Goal: Submit feedback/report problem: Submit feedback/report problem

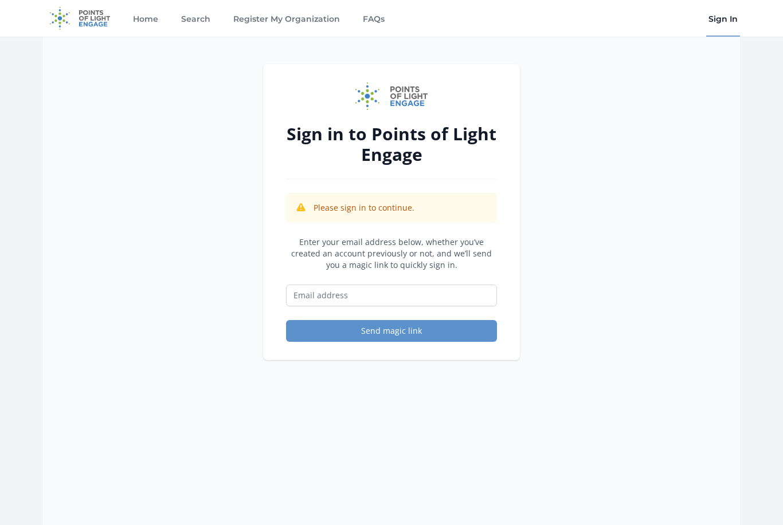
click at [100, 21] on img at bounding box center [80, 18] width 74 height 37
click at [320, 303] on input "Email address" at bounding box center [391, 296] width 211 height 22
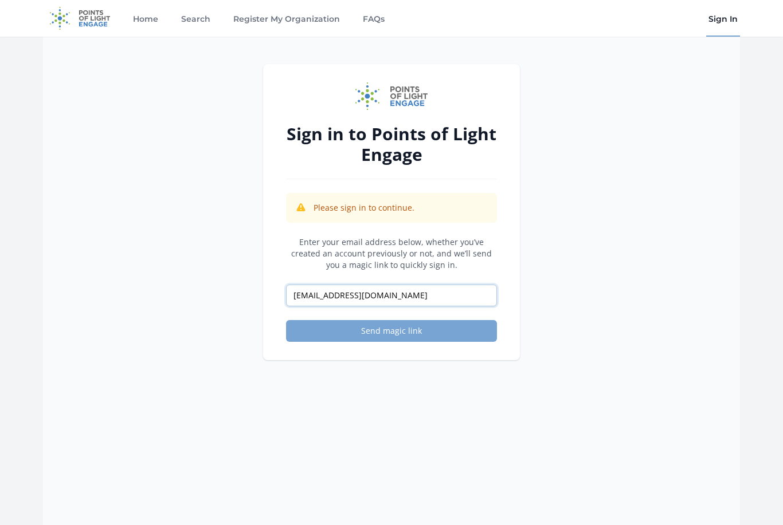
type input "cmdavenport2008@gmail.com"
click at [430, 341] on button "Send magic link" at bounding box center [391, 331] width 211 height 22
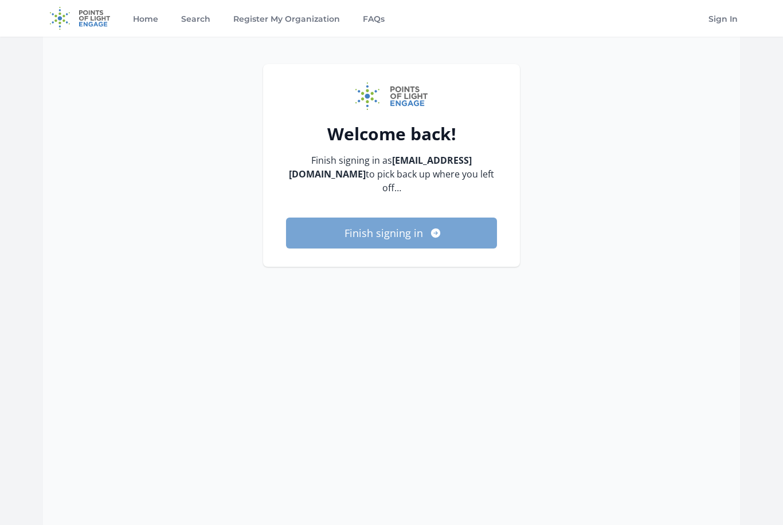
click at [397, 230] on button "Finish signing in" at bounding box center [391, 233] width 211 height 31
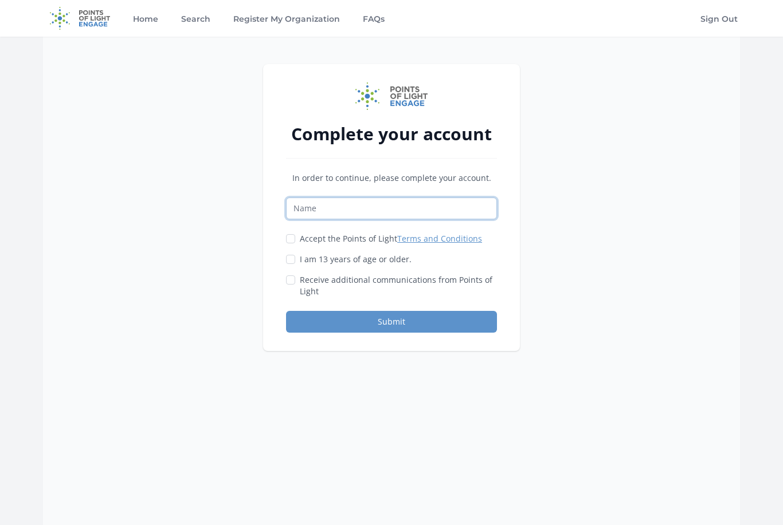
click at [377, 214] on input "Name" at bounding box center [391, 209] width 211 height 22
type input "[PERSON_NAME]"
click at [300, 240] on label "Accept the Points of Light Terms and Conditions" at bounding box center [391, 238] width 182 height 11
click at [295, 240] on input "Accept the Points of Light Terms and Conditions" at bounding box center [290, 238] width 9 height 9
checkbox input "true"
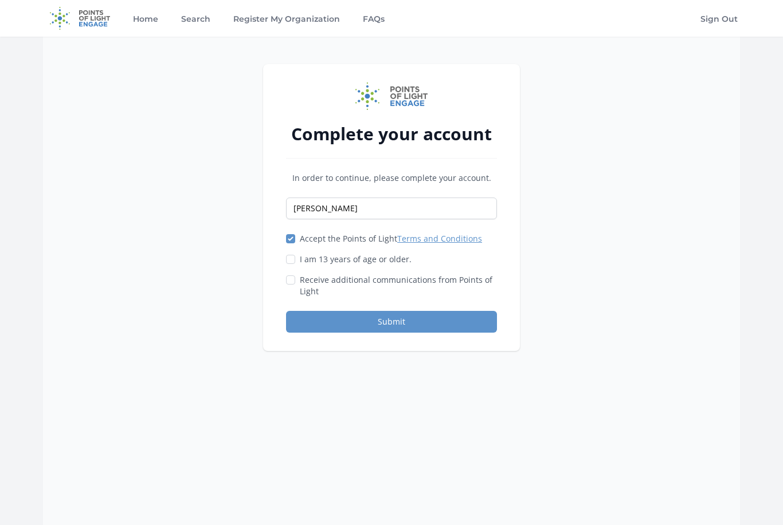
click at [323, 257] on label "I am 13 years of age or older." at bounding box center [356, 259] width 112 height 11
click at [295, 257] on input "I am 13 years of age or older." at bounding box center [290, 259] width 9 height 9
checkbox input "true"
click at [377, 284] on label "Receive additional communications from Points of Light" at bounding box center [398, 285] width 197 height 23
click at [295, 284] on input "Receive additional communications from Points of Light" at bounding box center [290, 280] width 9 height 9
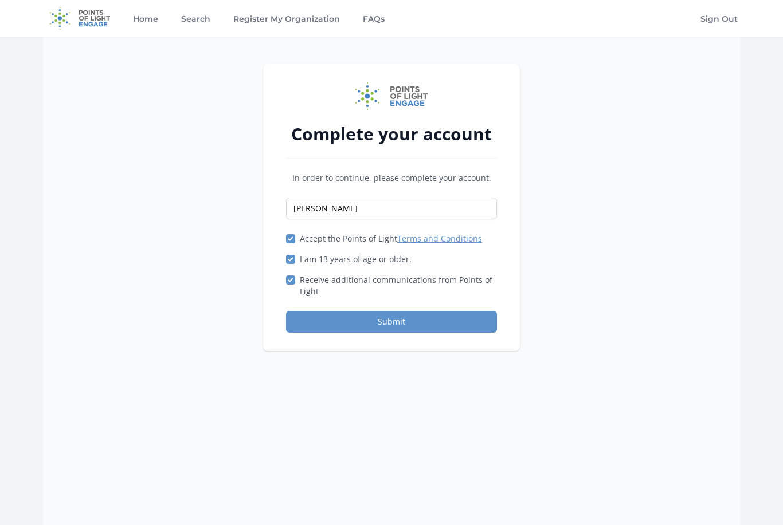
click at [390, 292] on label "Receive additional communications from Points of Light" at bounding box center [398, 285] width 197 height 23
click at [295, 285] on input "Receive additional communications from Points of Light" at bounding box center [290, 280] width 9 height 9
checkbox input "false"
click at [421, 326] on button "Submit" at bounding box center [391, 322] width 211 height 22
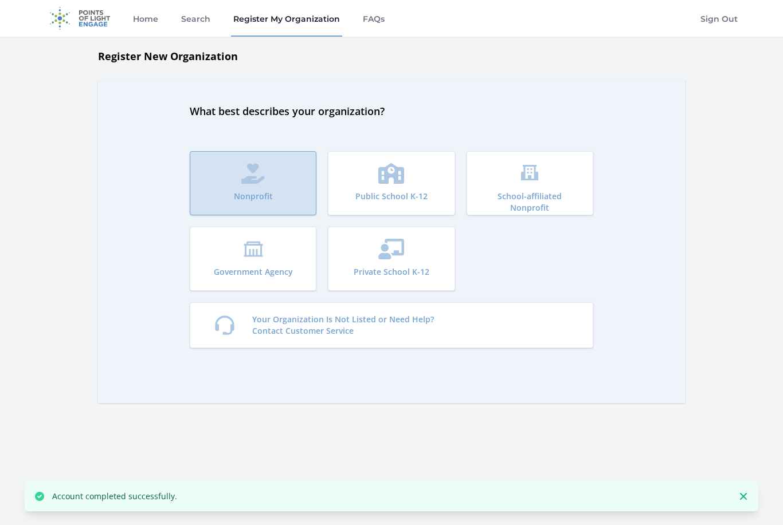
click at [288, 167] on button "Nonprofit" at bounding box center [253, 183] width 127 height 64
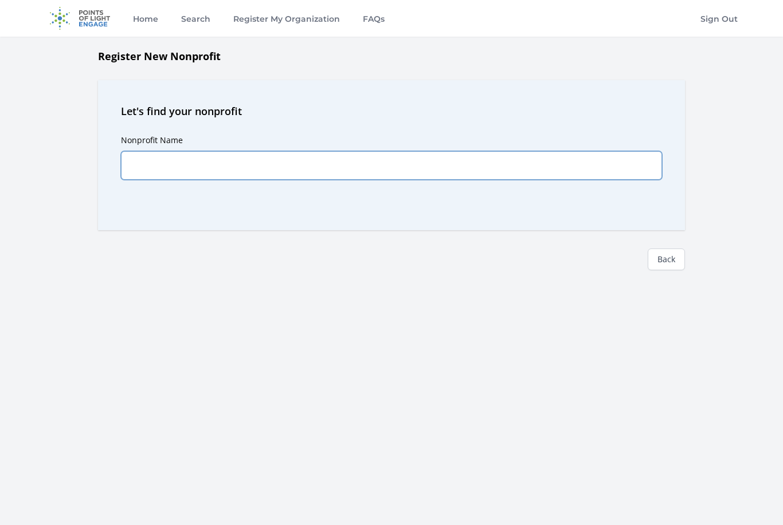
click at [288, 167] on input "Nonprofit Name" at bounding box center [391, 165] width 541 height 29
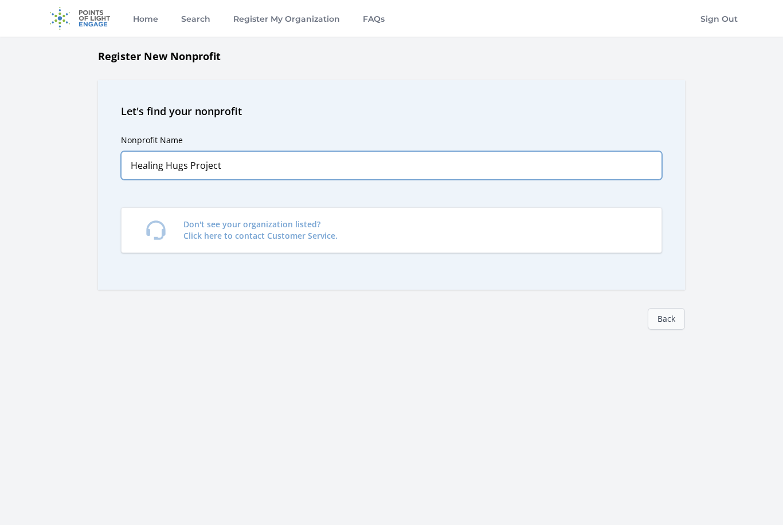
type input "Healing Hugs Project"
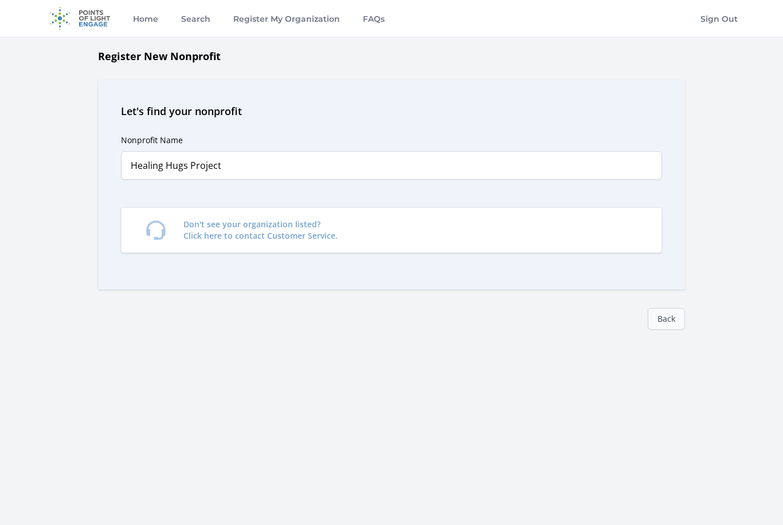
click at [672, 319] on link "Back" at bounding box center [666, 319] width 37 height 22
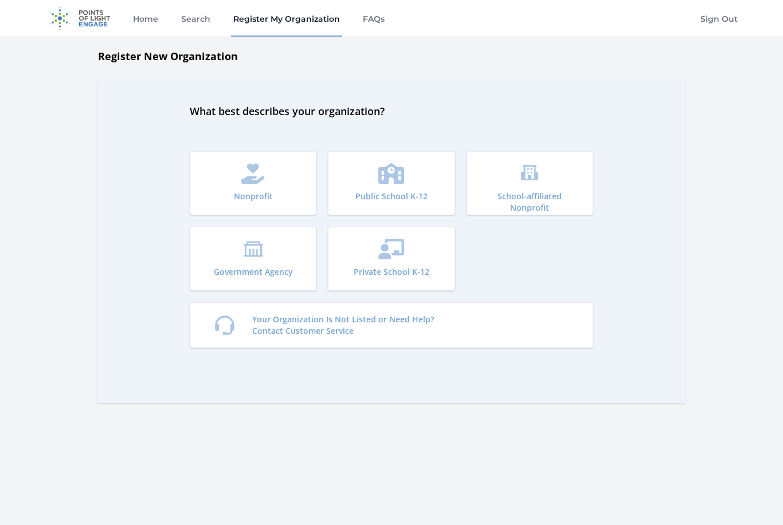
click at [292, 190] on button "Nonprofit" at bounding box center [253, 183] width 127 height 64
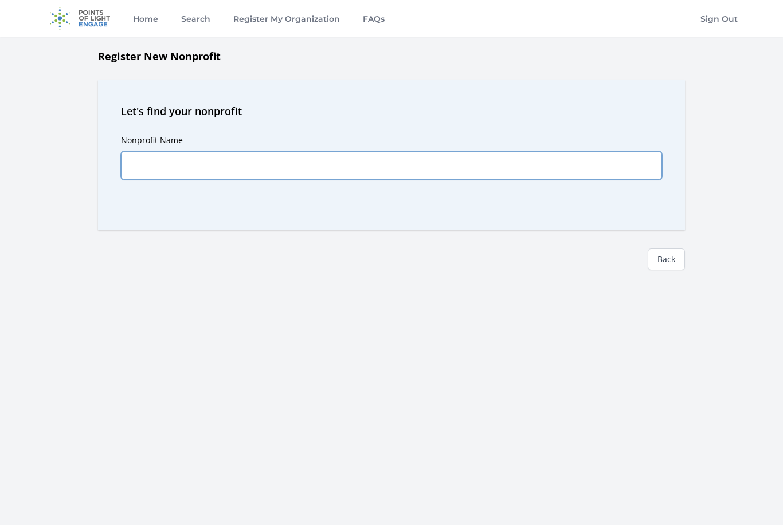
click at [364, 170] on input "Nonprofit Name" at bounding box center [391, 165] width 541 height 29
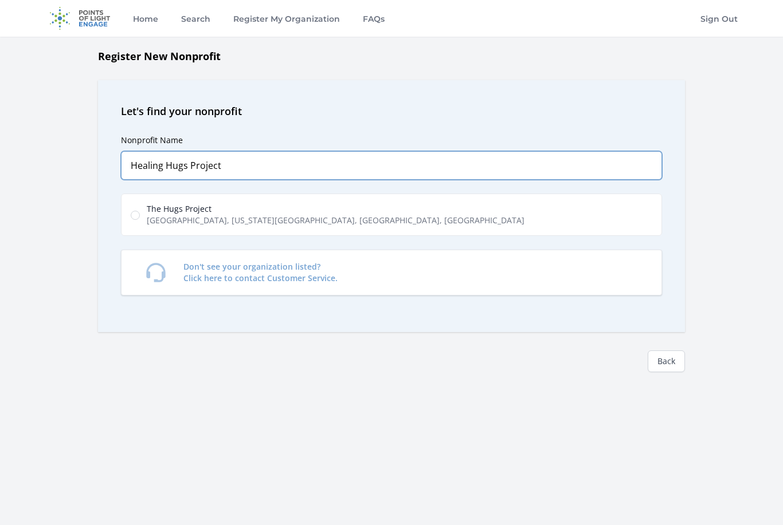
click at [286, 167] on input "Healing Hugs Project" at bounding box center [391, 165] width 541 height 29
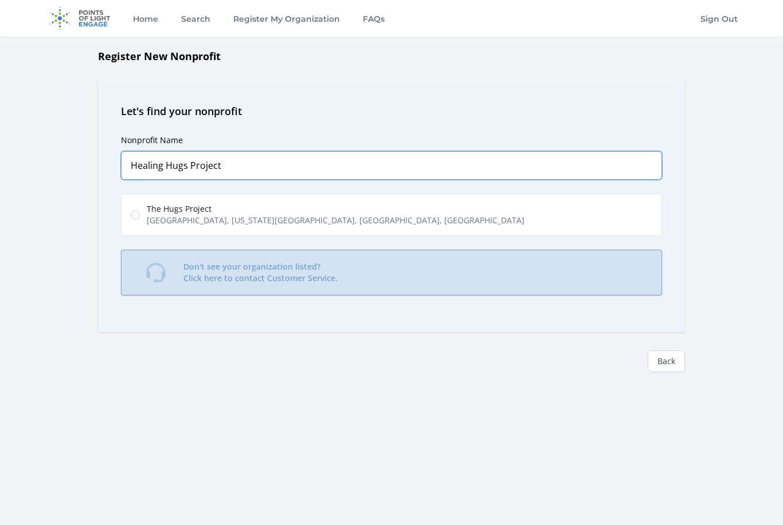
type input "Healing Hugs Project"
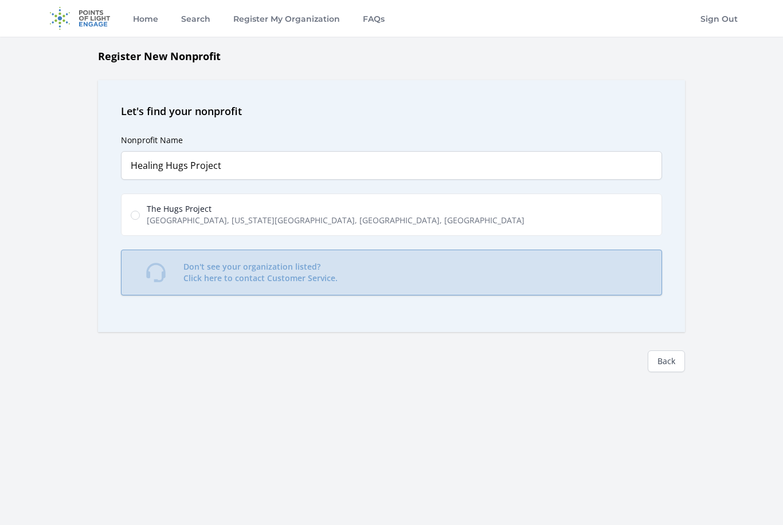
click at [245, 280] on p "Don't see your organization listed? Click here to contact Customer Service." at bounding box center [260, 272] width 154 height 23
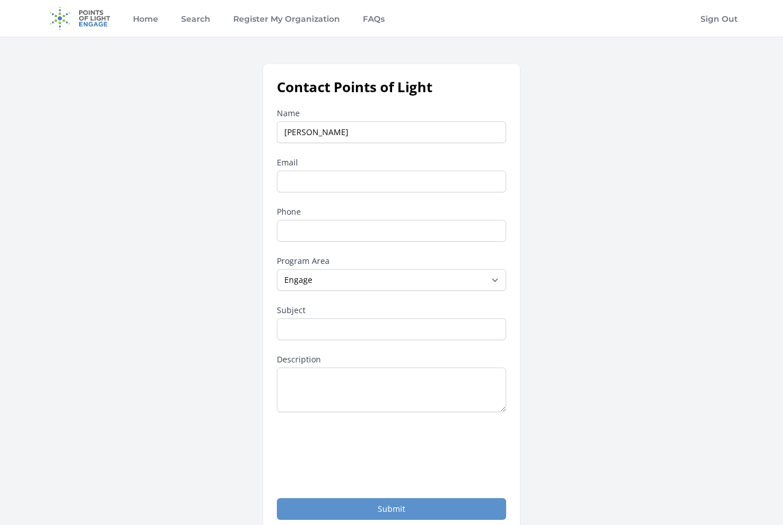
type input "[PERSON_NAME]"
click at [425, 190] on input "Email" at bounding box center [391, 182] width 229 height 22
type input "[EMAIL_ADDRESS][DOMAIN_NAME]"
click at [377, 222] on input "Phone" at bounding box center [391, 231] width 229 height 22
type input "4028008996"
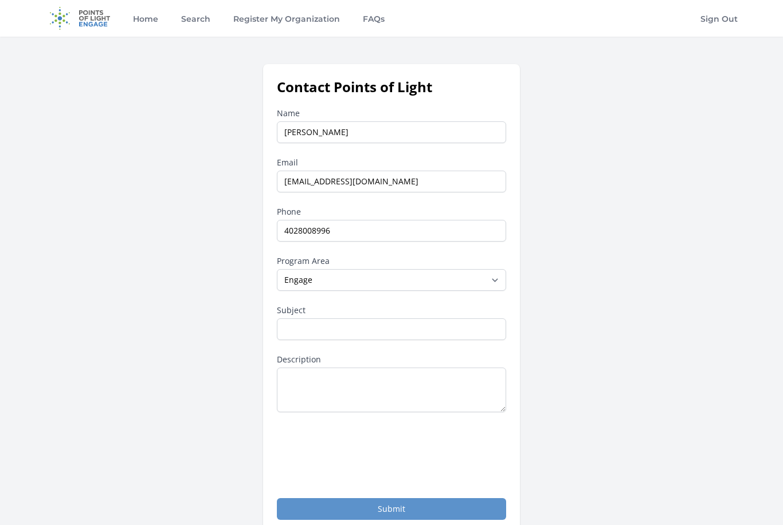
click at [425, 290] on select "--None-- Daily Point of Light Award Disney Family Volunteer Rewards Global Netw…" at bounding box center [391, 280] width 229 height 22
click at [436, 328] on input "Subject" at bounding box center [391, 330] width 229 height 22
click at [456, 338] on input "Subject" at bounding box center [391, 330] width 229 height 22
type input "Register my nonprofit"
click at [434, 385] on textarea "Description" at bounding box center [391, 390] width 229 height 45
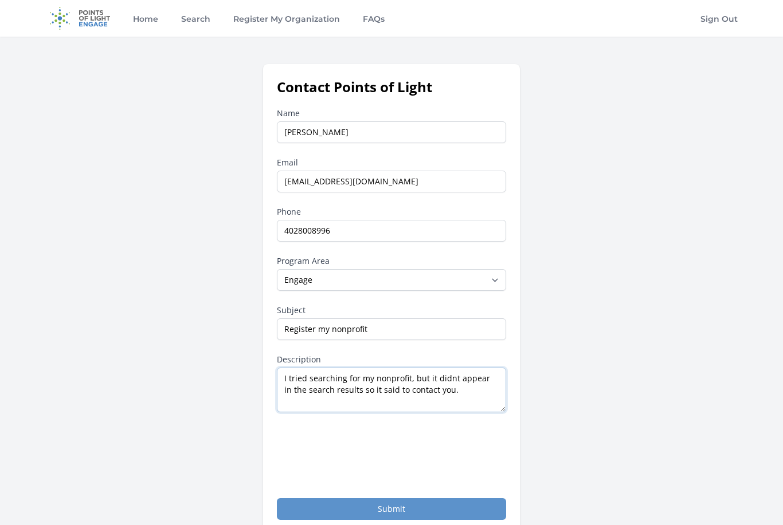
type textarea "I tried searching for my nonprofit, but it didnt appear in the search results s…"
click at [627, 325] on div "Contact Points of Light Name [PERSON_NAME] Email [EMAIL_ADDRESS][DOMAIN_NAME] P…" at bounding box center [391, 299] width 697 height 470
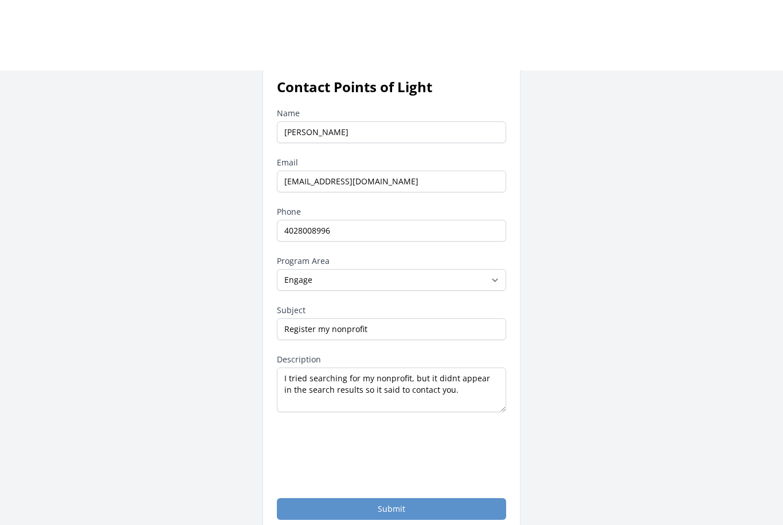
scroll to position [111, 0]
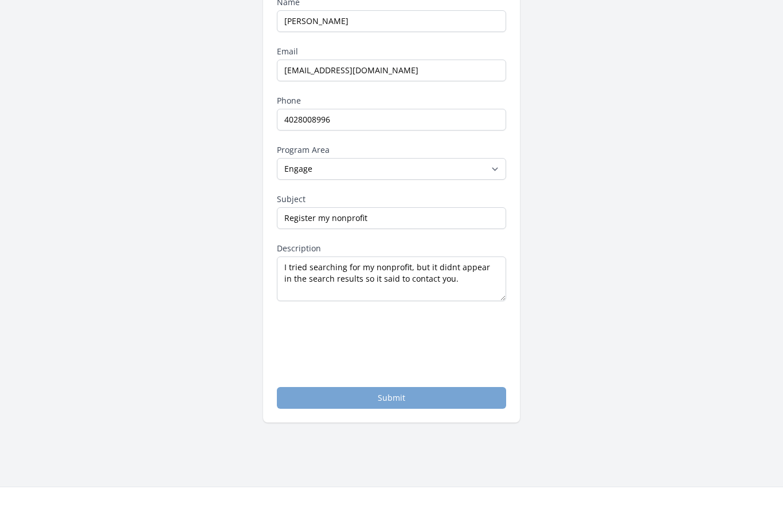
click at [384, 402] on button "Submit" at bounding box center [391, 398] width 229 height 22
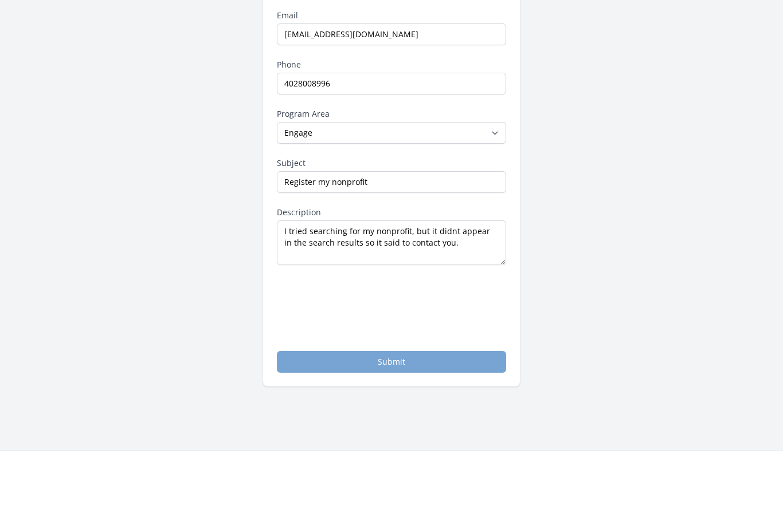
scroll to position [148, 0]
